Goal: Task Accomplishment & Management: Manage account settings

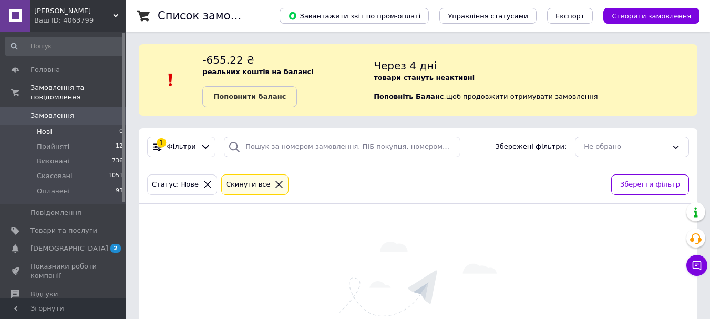
click at [274, 181] on icon at bounding box center [278, 184] width 9 height 9
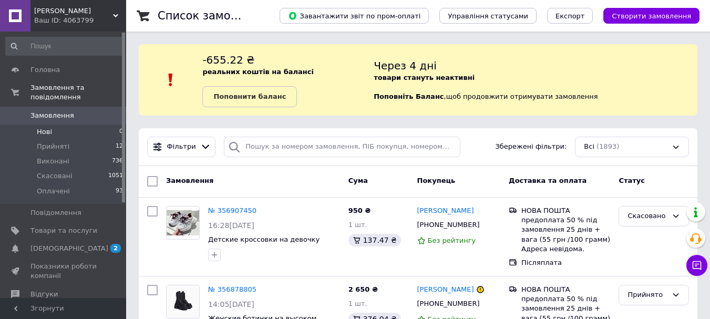
click at [44, 127] on span "Нові" at bounding box center [44, 131] width 15 height 9
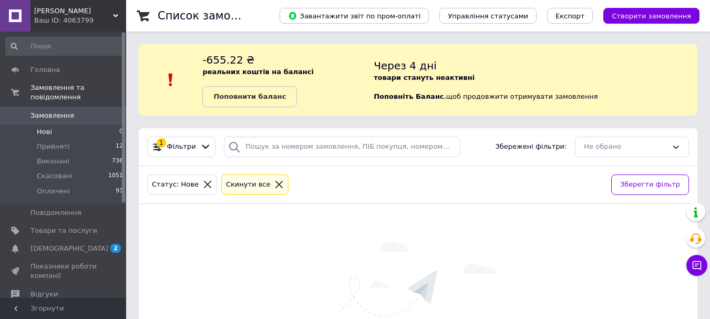
click at [274, 185] on icon at bounding box center [278, 184] width 9 height 9
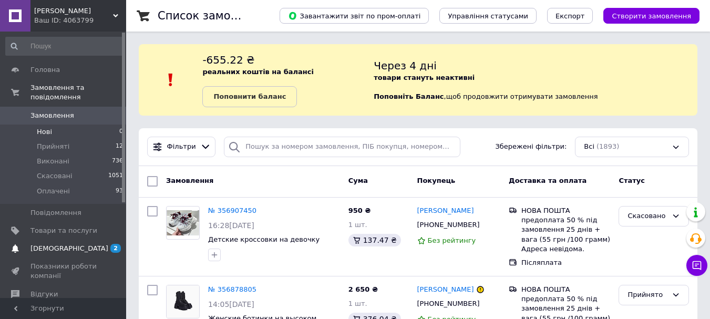
click at [53, 244] on span "[DEMOGRAPHIC_DATA]" at bounding box center [69, 248] width 78 height 9
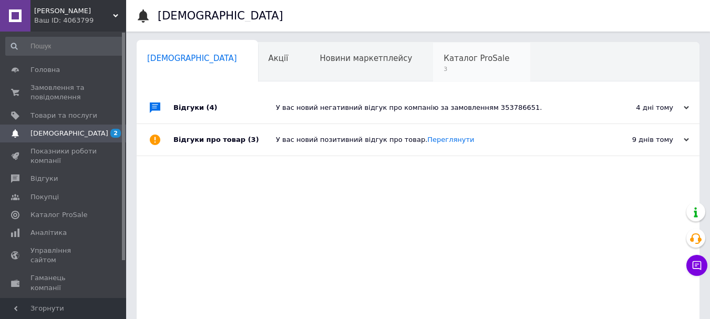
click at [433, 65] on div "Каталог ProSale 3" at bounding box center [481, 63] width 97 height 40
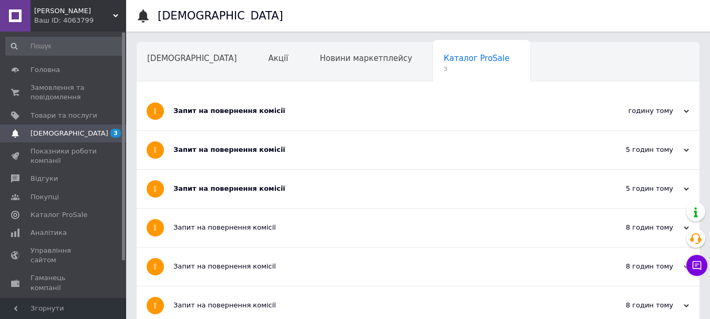
click at [53, 13] on span "[PERSON_NAME]" at bounding box center [73, 10] width 79 height 9
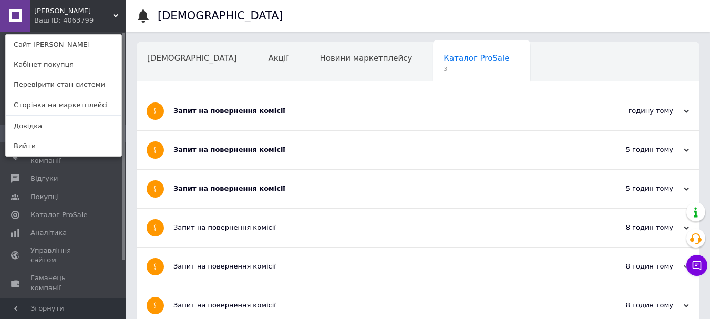
click at [423, 107] on div "Запит на повернення комісії" at bounding box center [378, 110] width 410 height 9
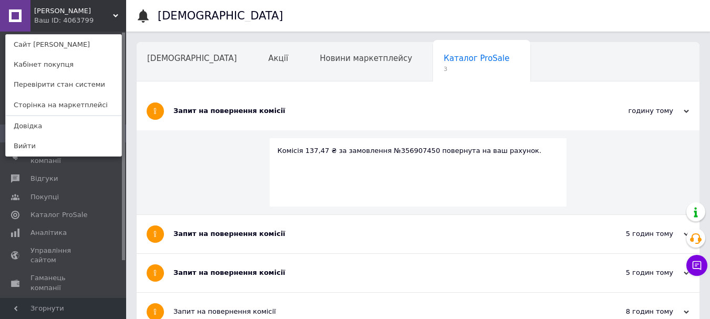
drag, startPoint x: 115, startPoint y: 14, endPoint x: 114, endPoint y: 33, distance: 19.4
click at [115, 14] on icon at bounding box center [115, 15] width 5 height 5
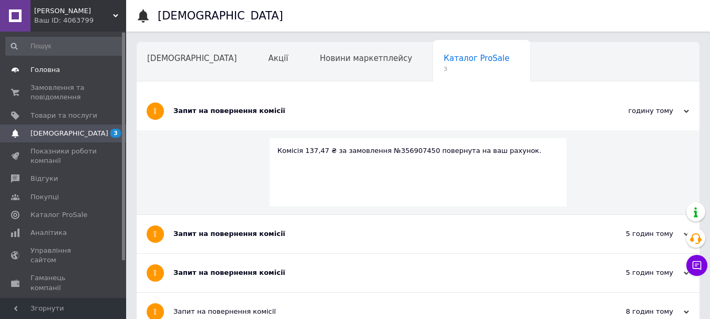
click at [47, 69] on span "Головна" at bounding box center [44, 69] width 29 height 9
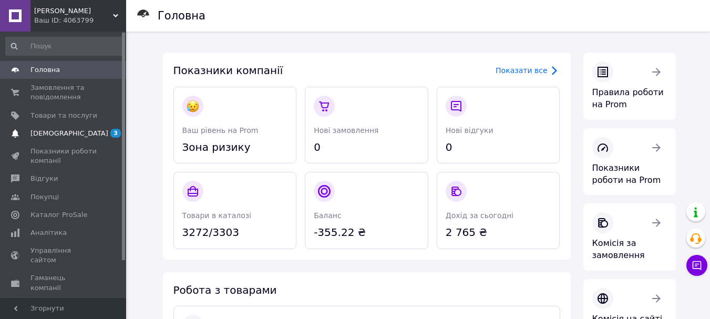
click at [47, 136] on span "[DEMOGRAPHIC_DATA]" at bounding box center [69, 133] width 78 height 9
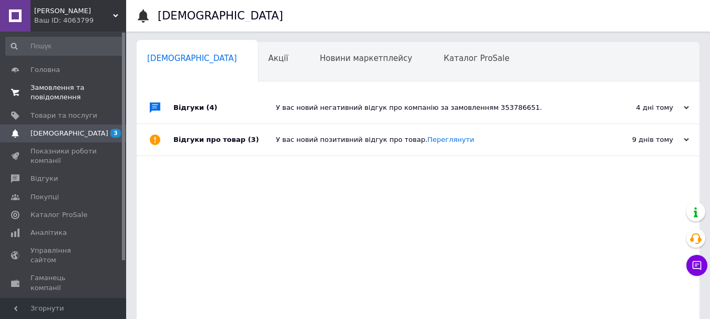
click at [58, 90] on span "Замовлення та повідомлення" at bounding box center [63, 92] width 67 height 19
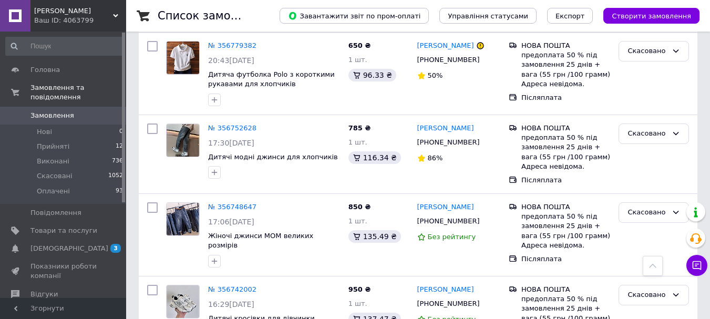
scroll to position [1103, 0]
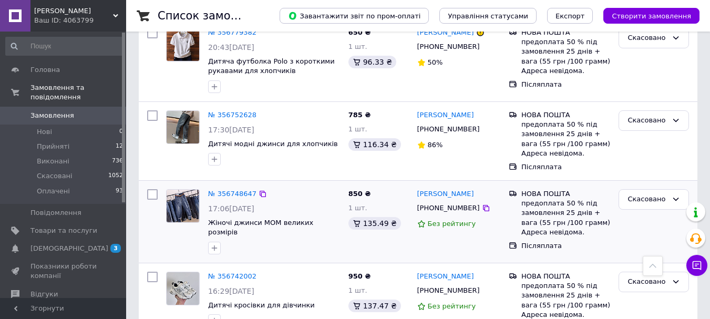
click at [149, 189] on input "checkbox" at bounding box center [152, 194] width 11 height 11
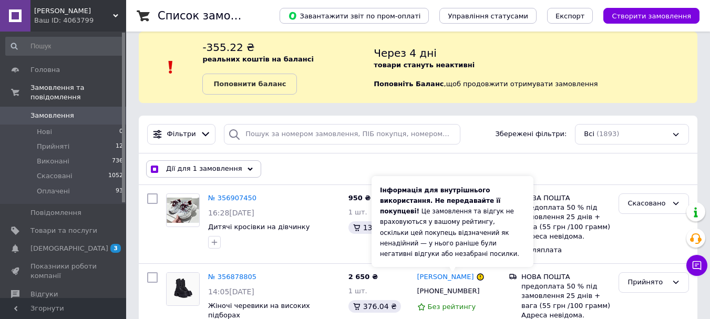
scroll to position [0, 0]
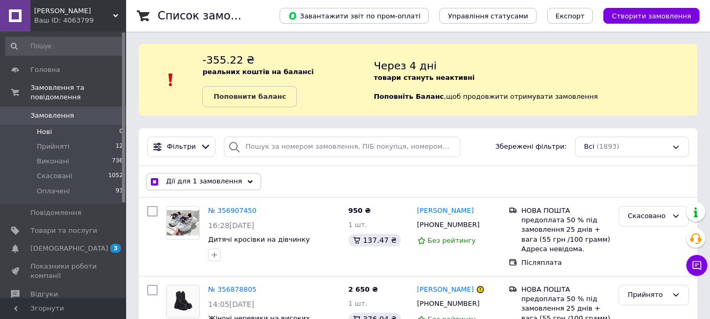
click at [41, 127] on span "Нові" at bounding box center [44, 131] width 15 height 9
checkbox input "false"
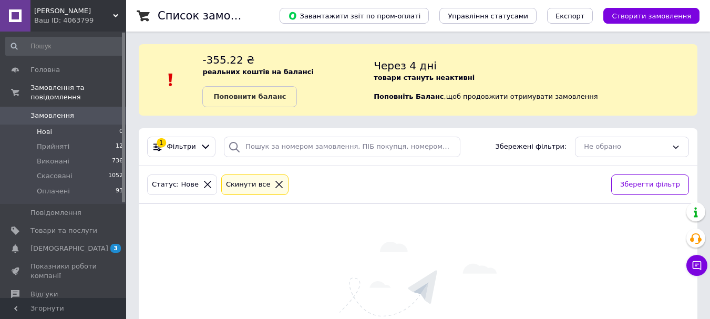
click at [274, 186] on icon at bounding box center [278, 184] width 9 height 9
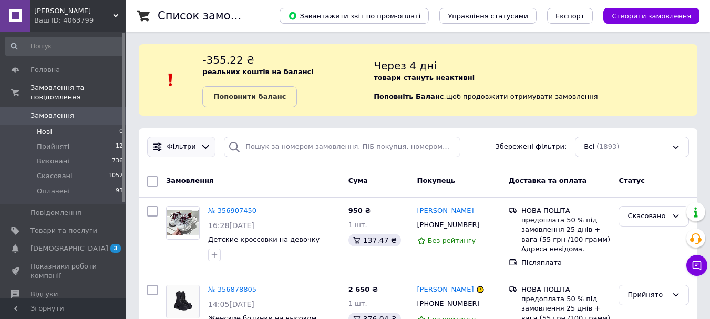
click at [202, 148] on icon at bounding box center [205, 147] width 7 height 4
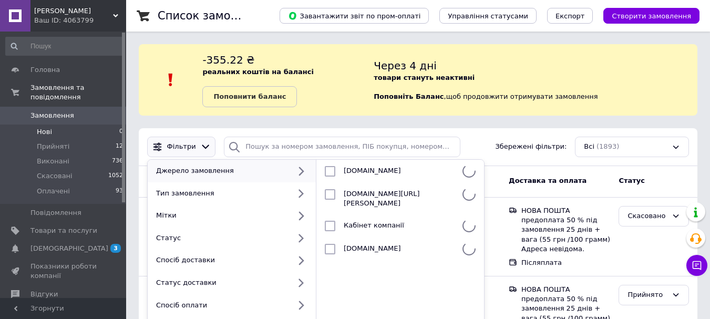
click at [210, 169] on div "Джерело замовлення" at bounding box center [221, 170] width 138 height 9
click at [328, 244] on input "checkbox" at bounding box center [330, 249] width 11 height 11
checkbox input "true"
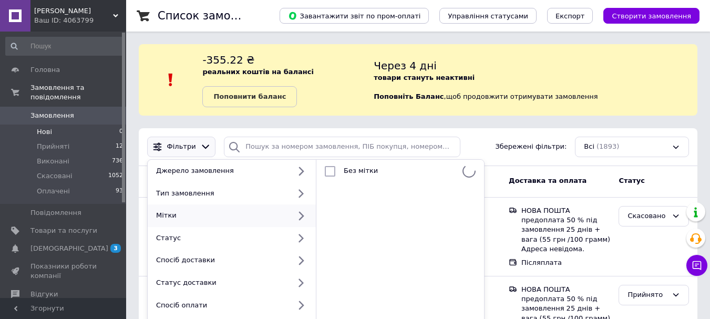
scroll to position [158, 0]
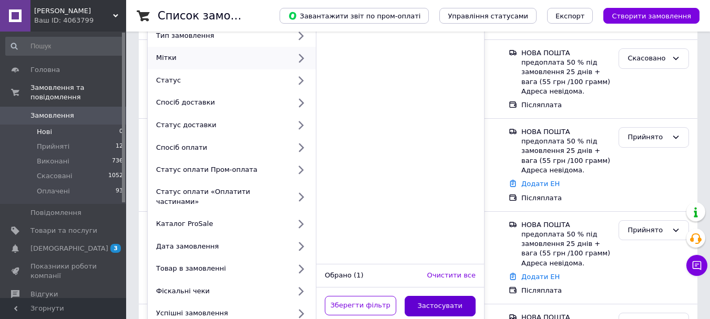
click at [447, 298] on button "Застосувати" at bounding box center [439, 306] width 71 height 20
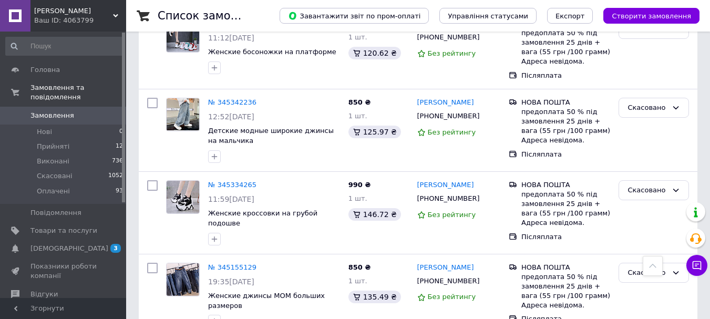
scroll to position [1573, 0]
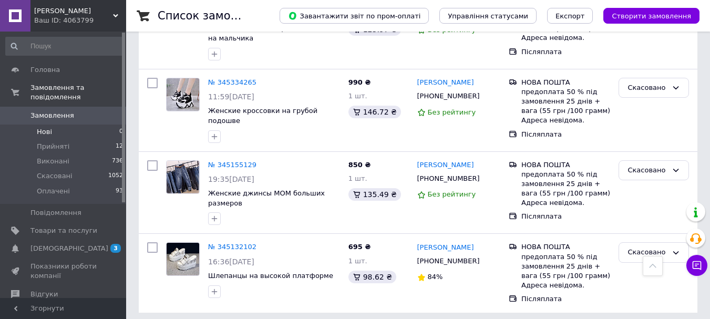
click at [41, 127] on span "Нові" at bounding box center [44, 131] width 15 height 9
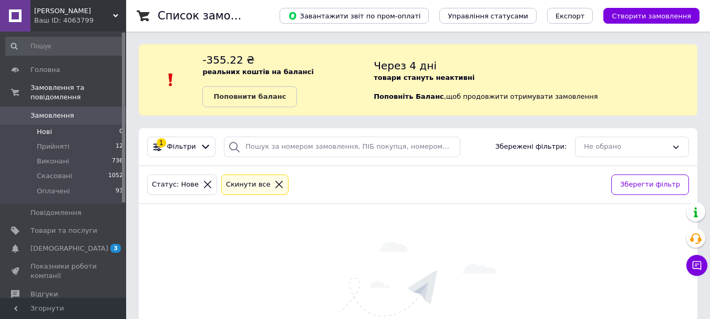
click at [274, 185] on icon at bounding box center [278, 184] width 9 height 9
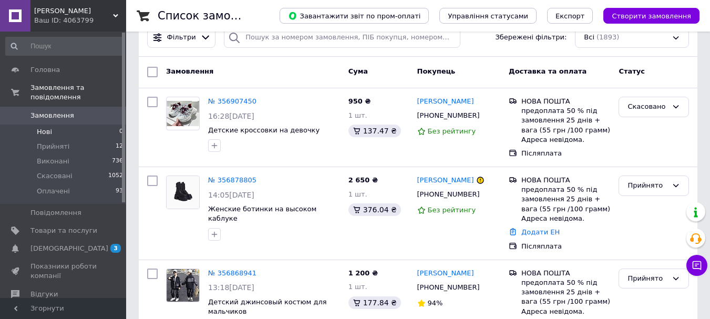
scroll to position [158, 0]
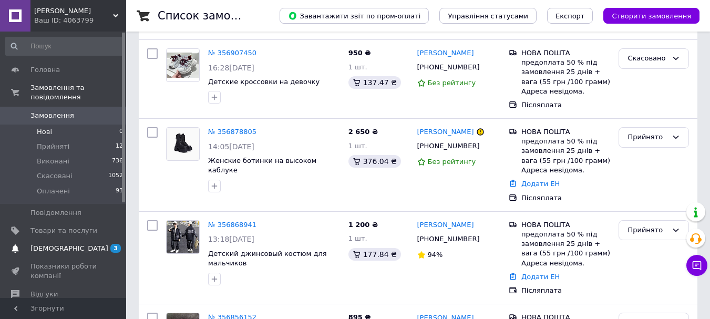
click at [46, 244] on span "[DEMOGRAPHIC_DATA]" at bounding box center [69, 248] width 78 height 9
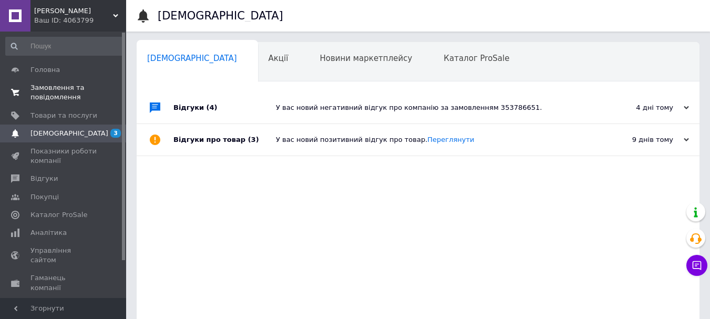
click at [47, 97] on span "Замовлення та повідомлення" at bounding box center [63, 92] width 67 height 19
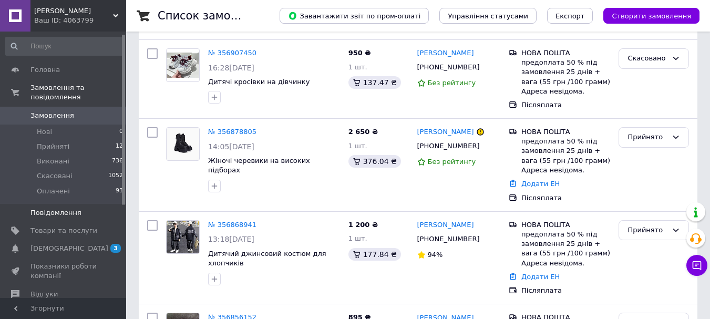
scroll to position [105, 0]
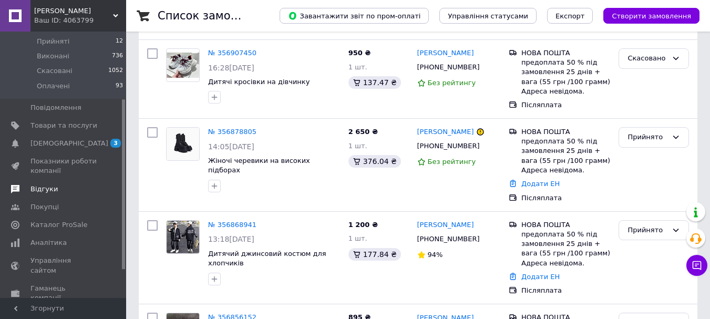
click at [44, 184] on span "Відгуки" at bounding box center [43, 188] width 27 height 9
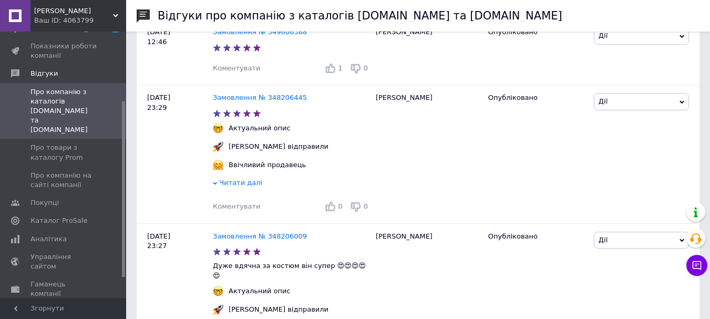
scroll to position [840, 0]
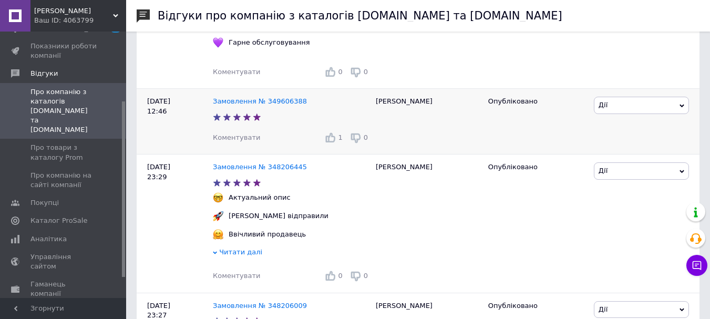
click at [332, 142] on icon at bounding box center [330, 137] width 11 height 11
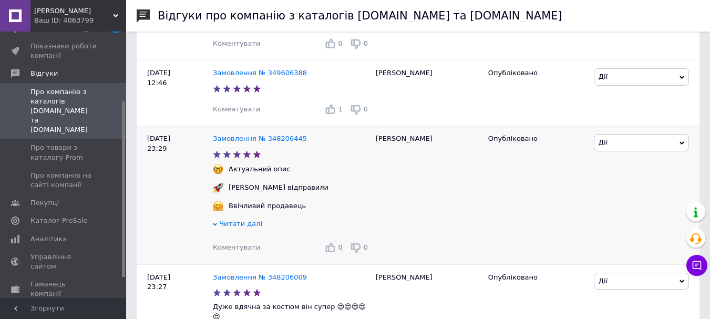
scroll to position [945, 0]
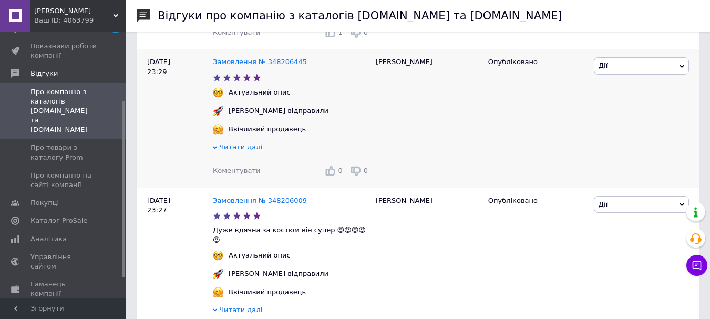
click at [333, 175] on icon at bounding box center [330, 170] width 11 height 11
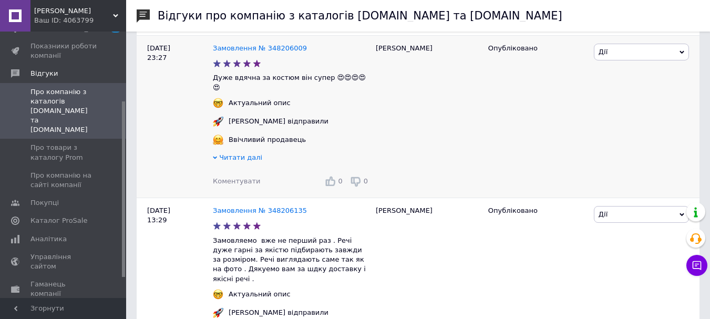
scroll to position [1103, 0]
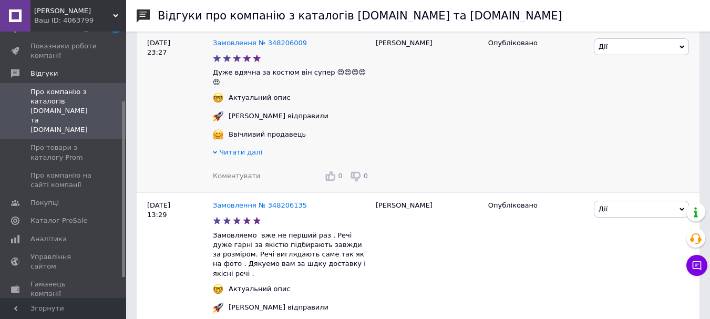
click at [334, 174] on use at bounding box center [331, 176] width 10 height 10
click at [453, 150] on div "[PERSON_NAME]" at bounding box center [426, 111] width 112 height 163
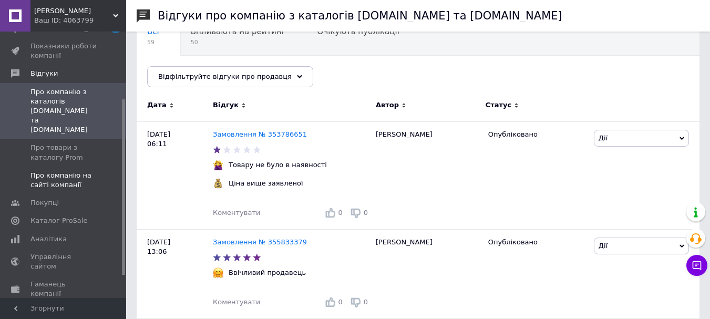
scroll to position [0, 0]
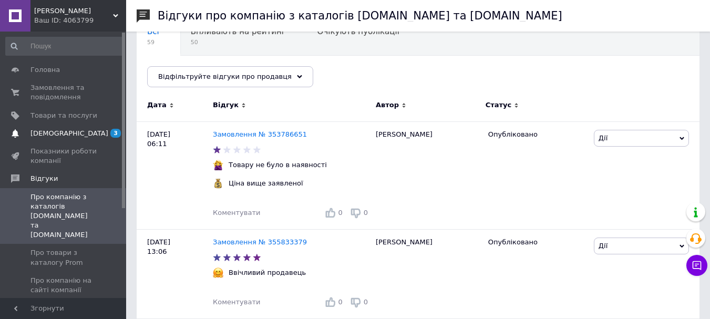
click at [56, 134] on span "[DEMOGRAPHIC_DATA]" at bounding box center [69, 133] width 78 height 9
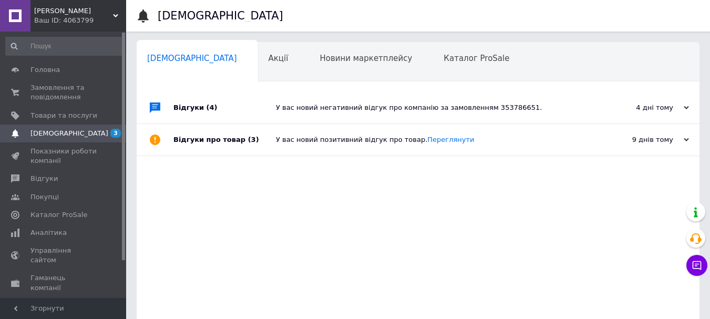
click at [526, 106] on div "У вас новий негативний відгук про компанію за замовленням 353786651." at bounding box center [430, 107] width 308 height 9
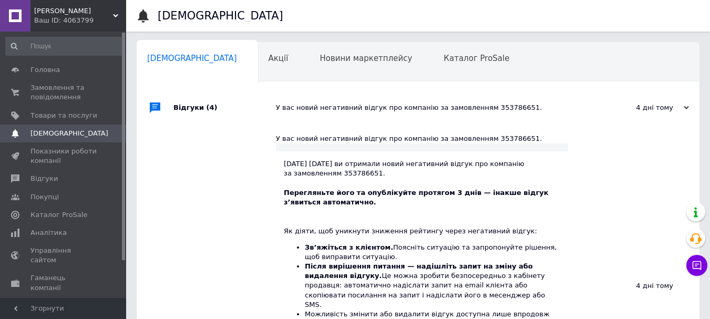
click at [526, 106] on div "У вас новий негативний відгук про компанію за замовленням 353786651." at bounding box center [430, 107] width 308 height 9
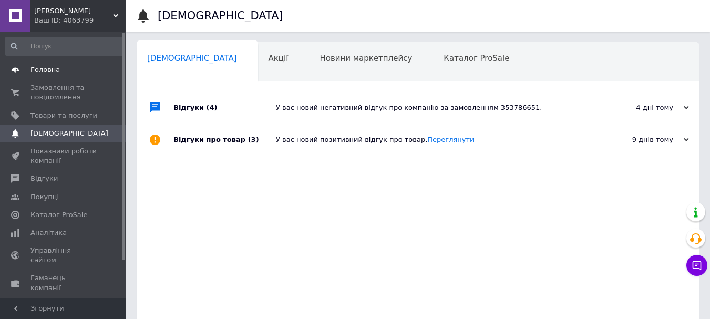
click at [45, 70] on span "Головна" at bounding box center [44, 69] width 29 height 9
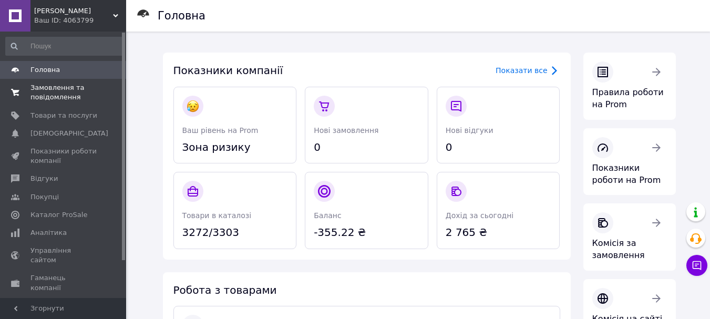
click at [54, 93] on span "Замовлення та повідомлення" at bounding box center [63, 92] width 67 height 19
